Goal: Information Seeking & Learning: Learn about a topic

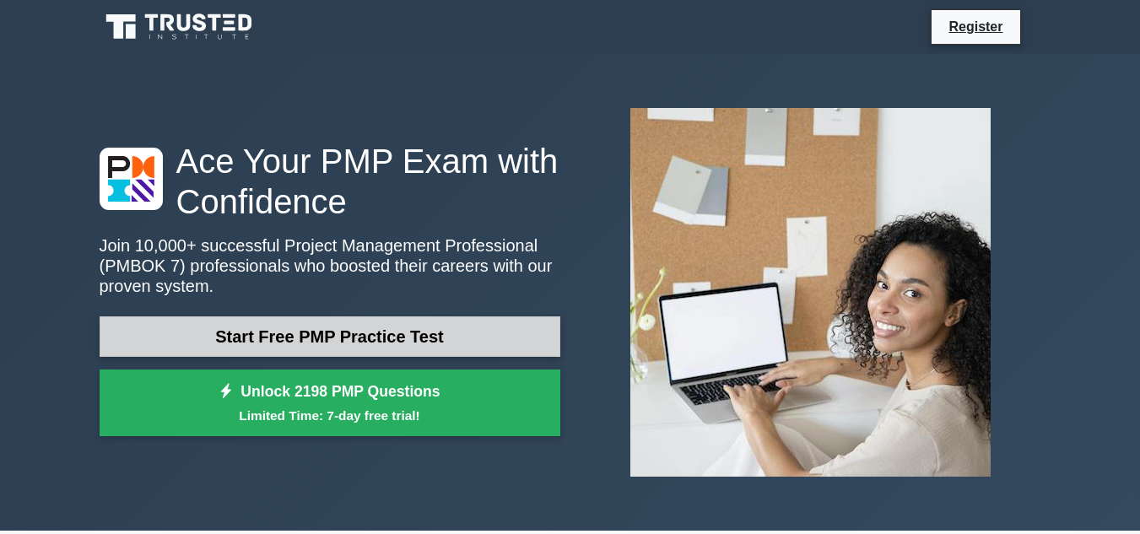
click at [320, 340] on link "Start Free PMP Practice Test" at bounding box center [330, 336] width 461 height 40
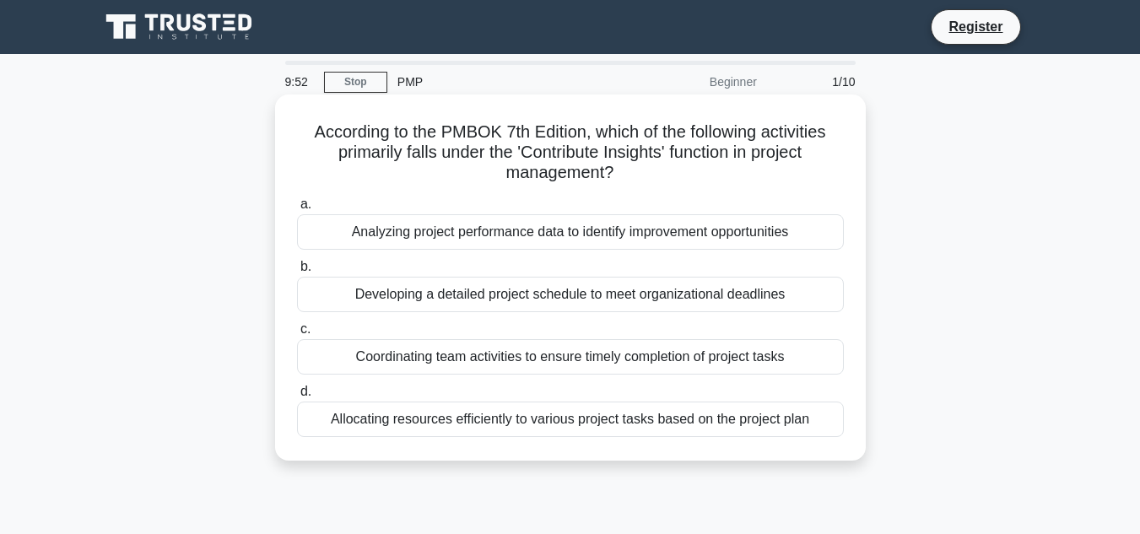
drag, startPoint x: 304, startPoint y: 124, endPoint x: 847, endPoint y: 413, distance: 614.7
click at [847, 413] on div "According to the PMBOK 7th Edition, which of the following activities primarily…" at bounding box center [570, 277] width 577 height 353
copy div "According to the PMBOK 7th Edition, which of the following activities primarily…"
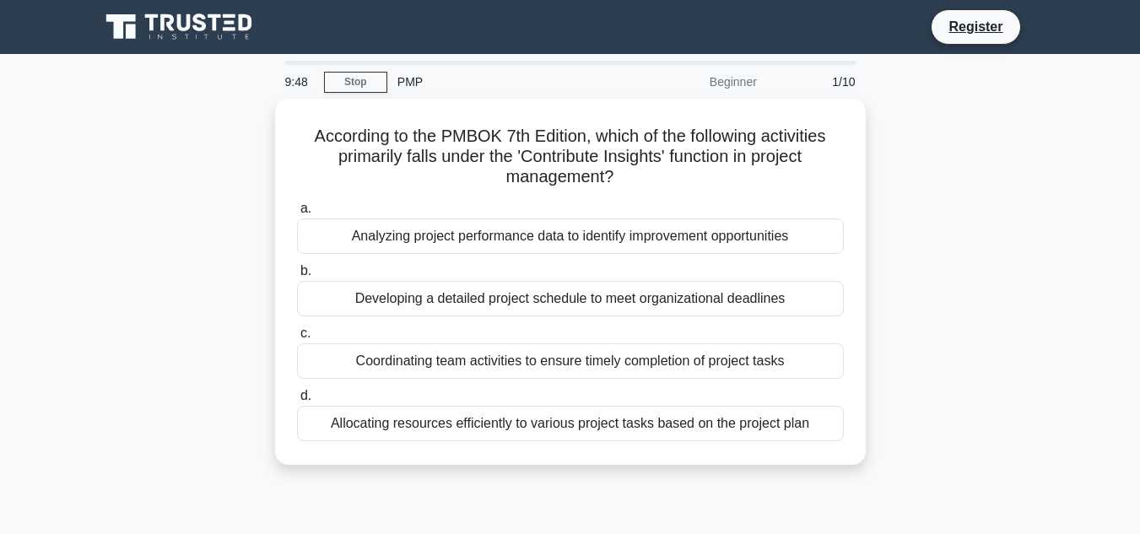
click at [8, 282] on main "9:48 Stop PMP Beginner 1/10 According to the PMBOK 7th Edition, which of the fo…" at bounding box center [570, 482] width 1140 height 857
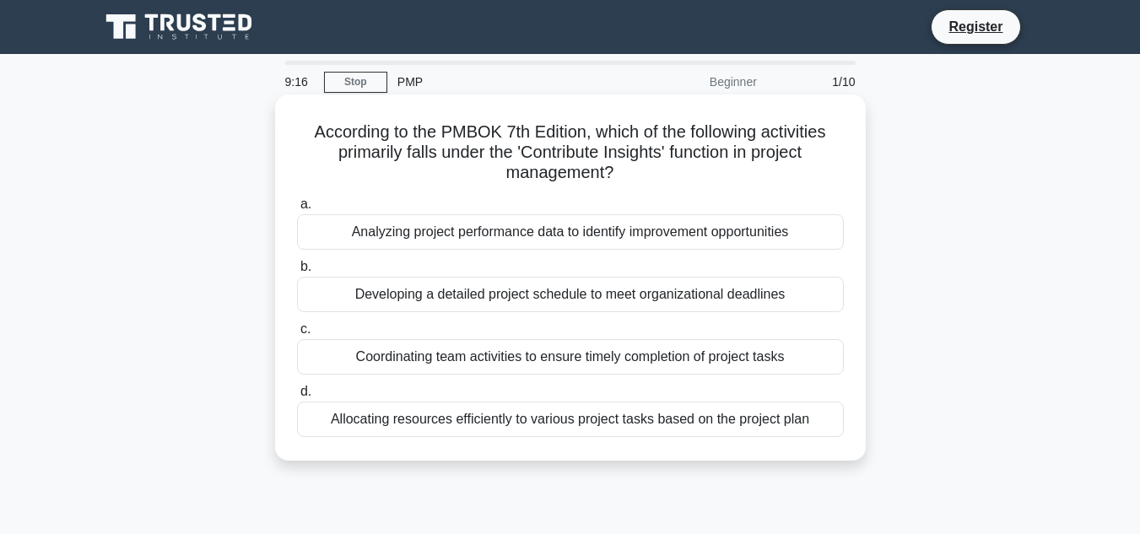
click at [299, 456] on div "According to the PMBOK 7th Edition, which of the following activities primarily…" at bounding box center [570, 277] width 590 height 366
click at [333, 207] on label "a. Analyzing project performance data to identify improvement opportunities" at bounding box center [570, 222] width 547 height 56
click at [297, 207] on input "a. Analyzing project performance data to identify improvement opportunities" at bounding box center [297, 204] width 0 height 11
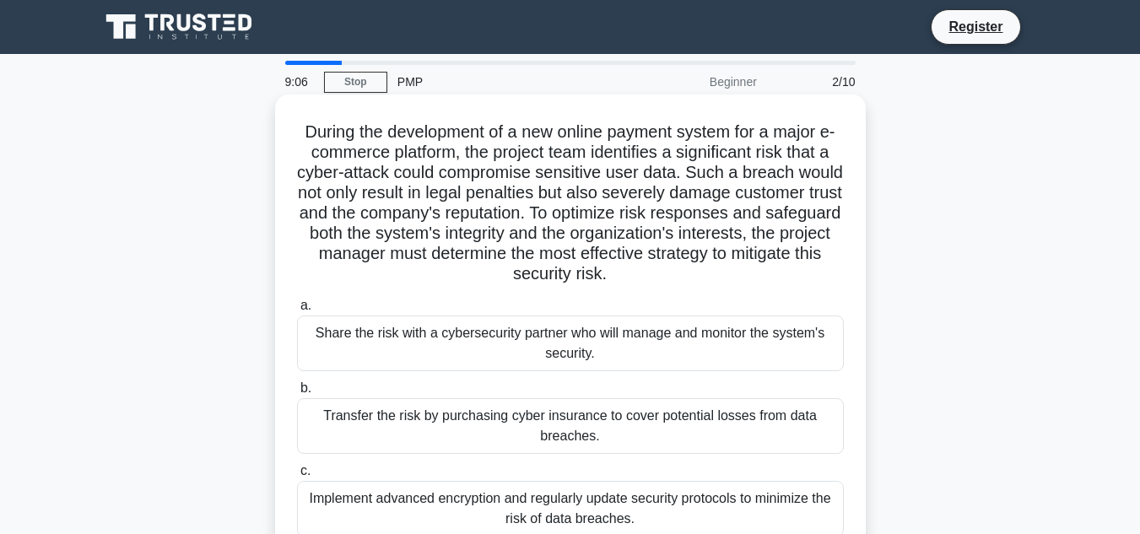
click at [309, 306] on span "a." at bounding box center [305, 305] width 11 height 14
click at [297, 306] on input "a. Share the risk with a cybersecurity partner who will manage and monitor the …" at bounding box center [297, 305] width 0 height 11
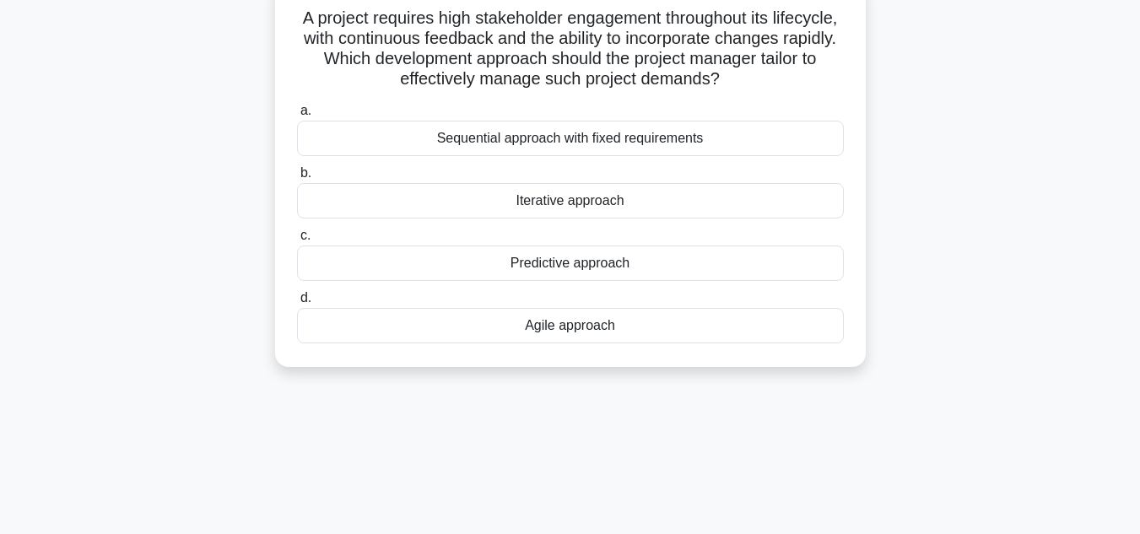
scroll to position [84, 0]
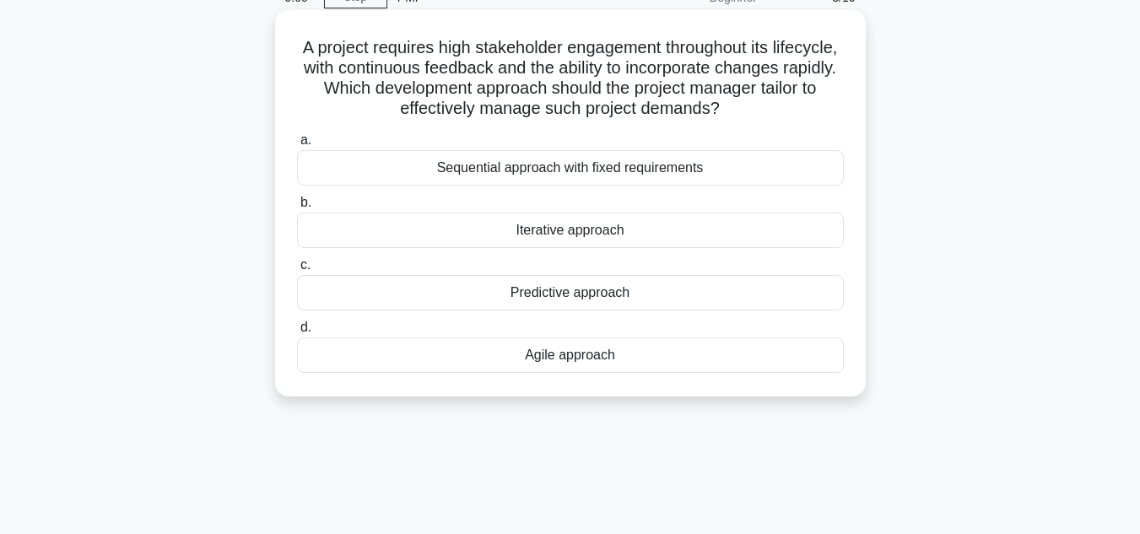
drag, startPoint x: 718, startPoint y: 167, endPoint x: 368, endPoint y: 167, distance: 350.0
click at [368, 167] on div "Sequential approach with fixed requirements" at bounding box center [570, 167] width 547 height 35
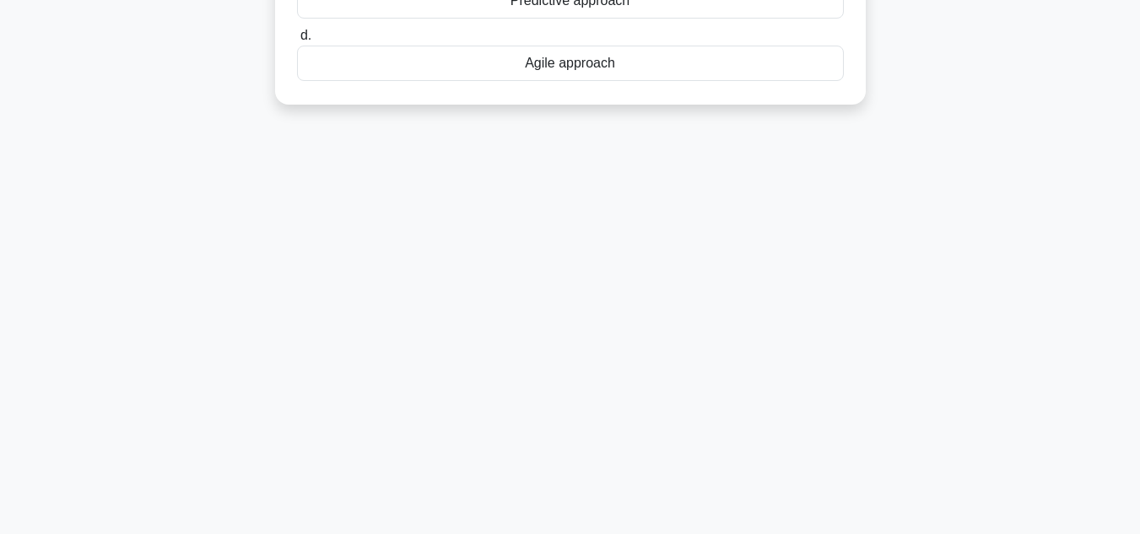
scroll to position [377, 0]
